Goal: Task Accomplishment & Management: Manage account settings

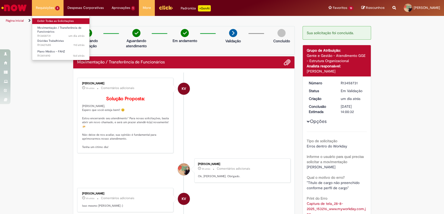
click at [45, 20] on link "Exibir Todas as Solicitações" at bounding box center [60, 21] width 57 height 6
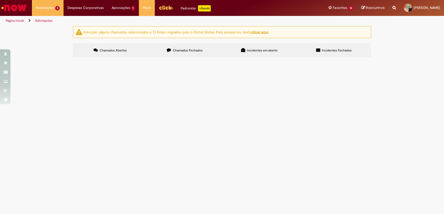
click at [0, 0] on td "Boa tarde, Estou com um funcionário internado e que precisa fazer um procedimen…" at bounding box center [0, 0] width 0 height 0
click at [0, 0] on span "Boa tarde, Estou com um funcionário internado e que precisa fazer um procedimen…" at bounding box center [0, 0] width 0 height 0
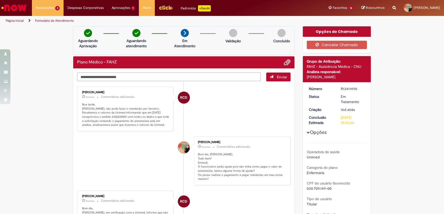
click at [108, 75] on textarea "Digite sua mensagem aqui..." at bounding box center [168, 77] width 183 height 9
type textarea "**********"
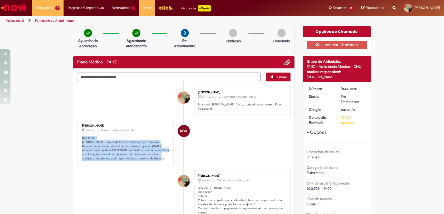
drag, startPoint x: 79, startPoint y: 105, endPoint x: 159, endPoint y: 155, distance: 94.4
click at [159, 155] on div "[PERSON_NAME] 5d atrás 5 dias atrás Comentários adicionais Boa tarde, [PERSON_N…" at bounding box center [125, 143] width 93 height 42
copy p "Boa tarde, [PERSON_NAME], não pode fazer o reembolso por terceiro. Recebemos o …"
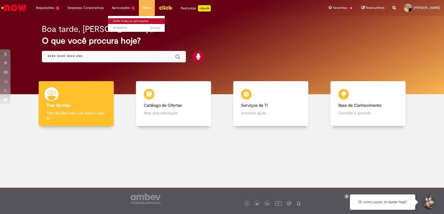
click at [124, 20] on link "Exibir todas as aprovações" at bounding box center [136, 21] width 57 height 6
